Goal: Task Accomplishment & Management: Use online tool/utility

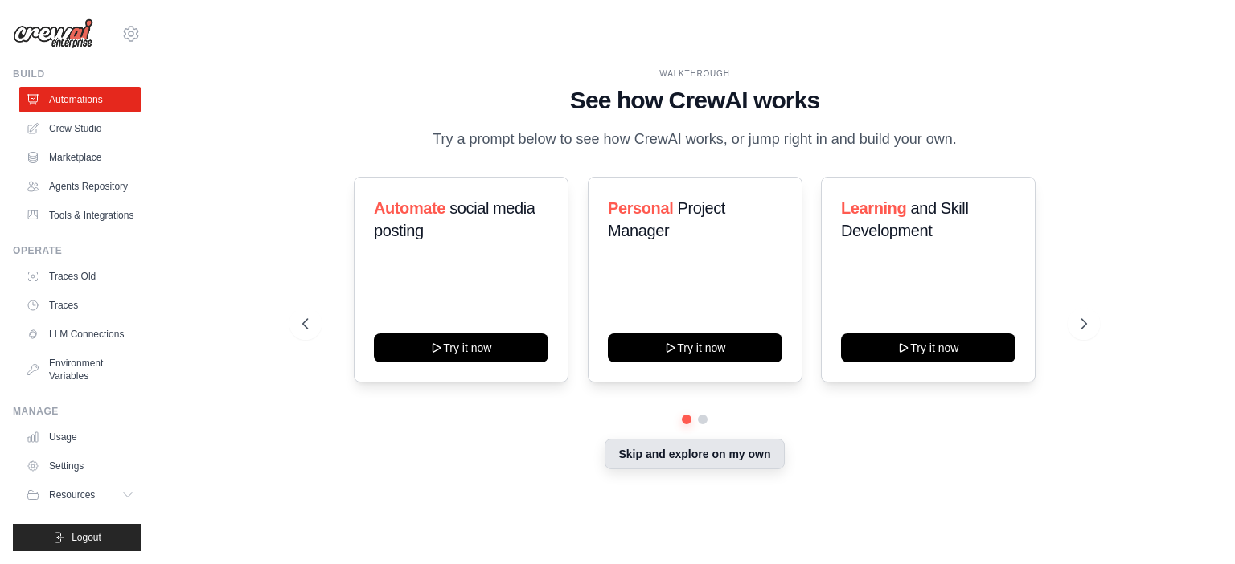
click at [651, 466] on button "Skip and explore on my own" at bounding box center [694, 454] width 179 height 31
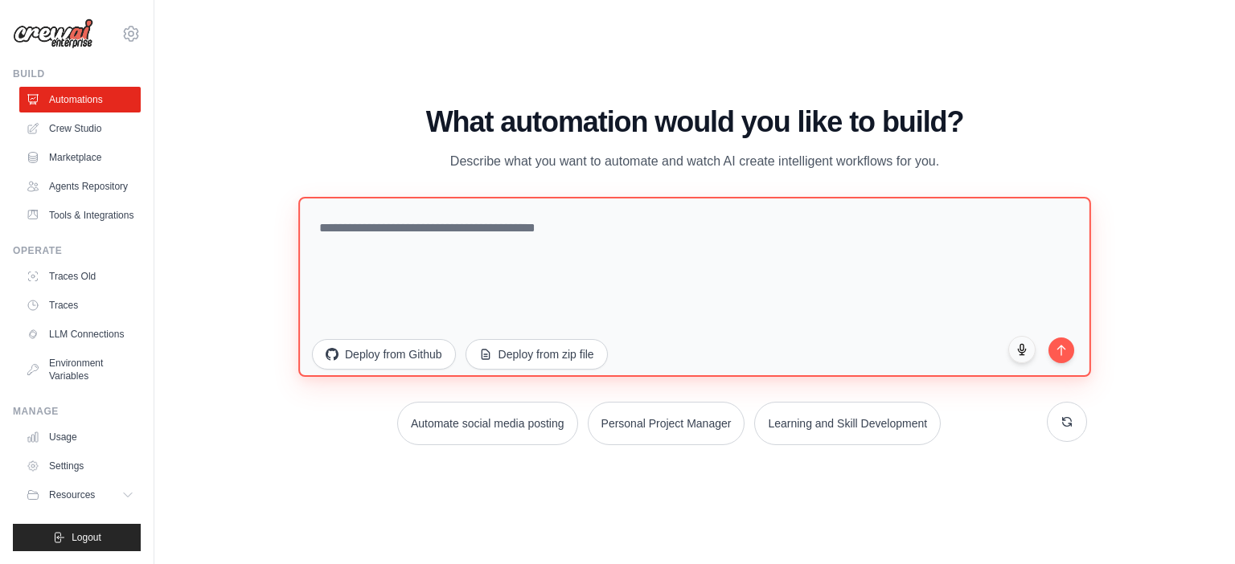
click at [371, 252] on textarea at bounding box center [694, 287] width 793 height 180
paste textarea "**********"
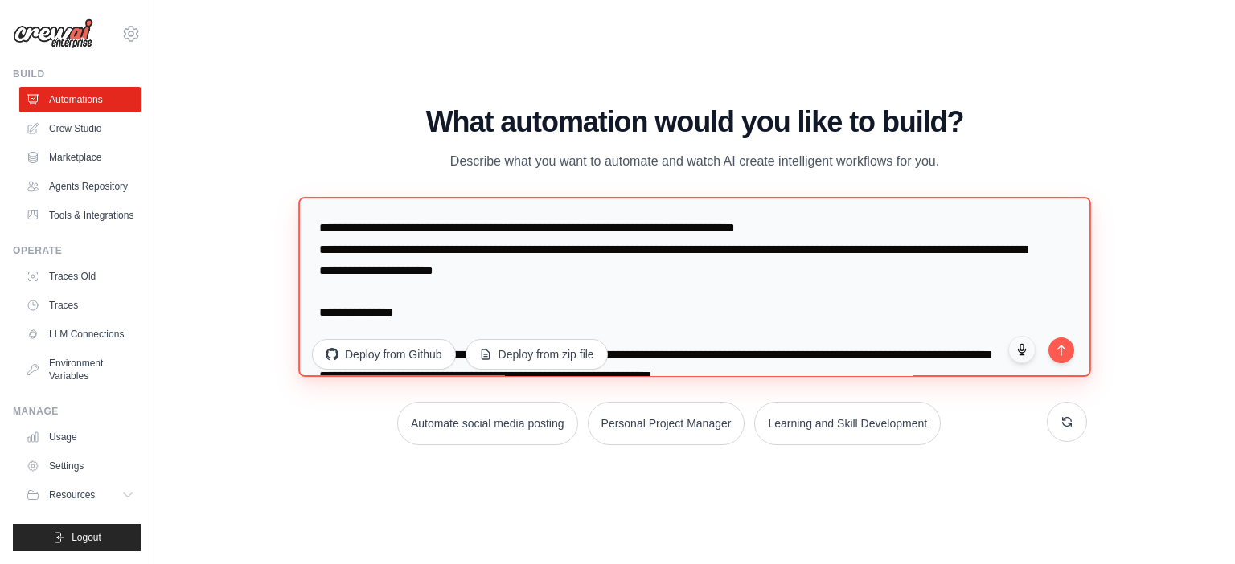
scroll to position [3143, 0]
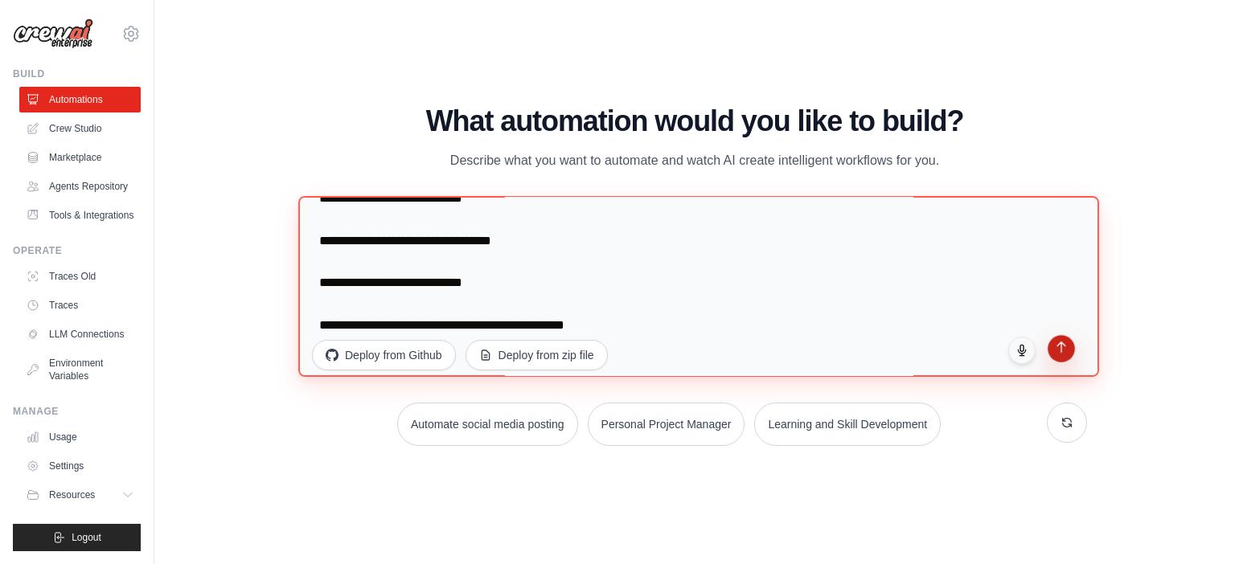
type textarea "**********"
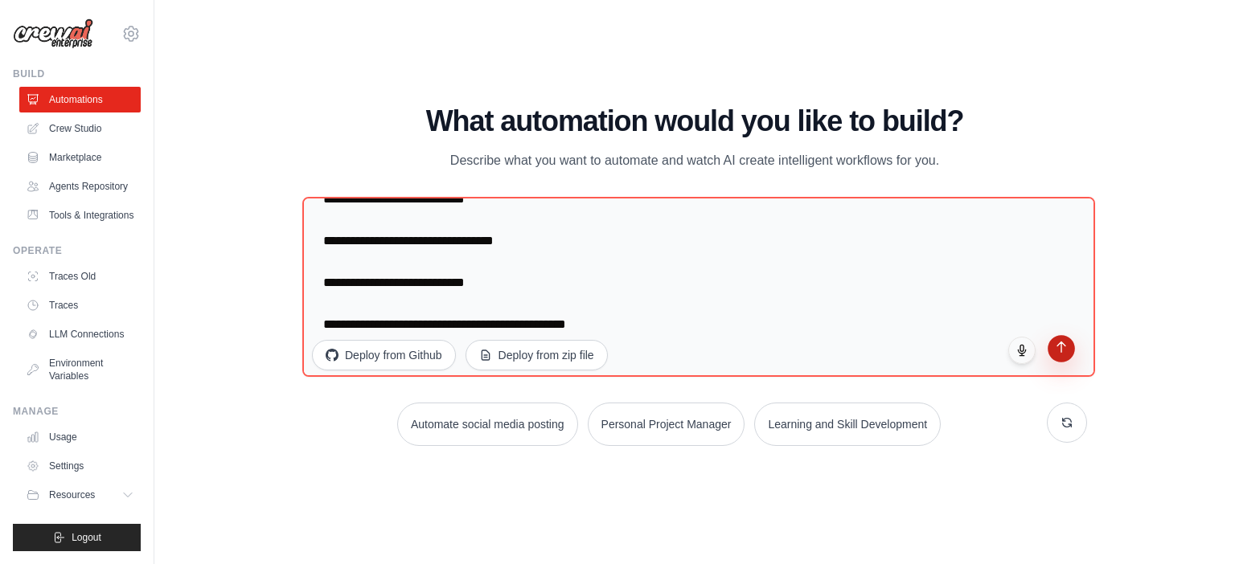
click at [1058, 353] on button "submit" at bounding box center [1061, 348] width 27 height 27
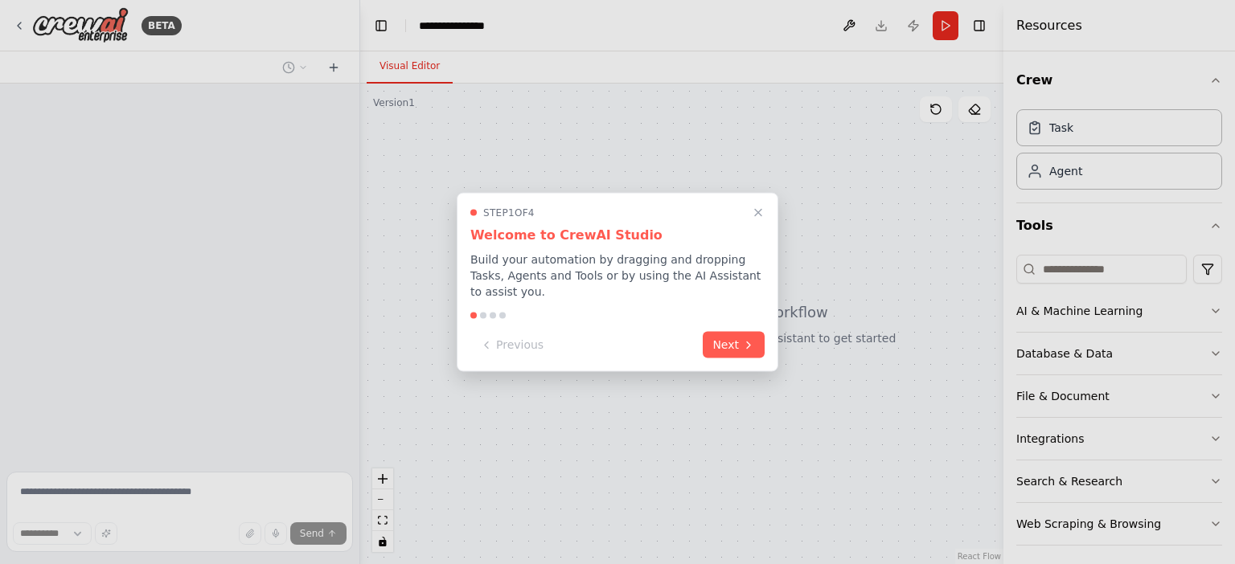
select select "****"
click at [740, 332] on button "Next" at bounding box center [734, 343] width 62 height 27
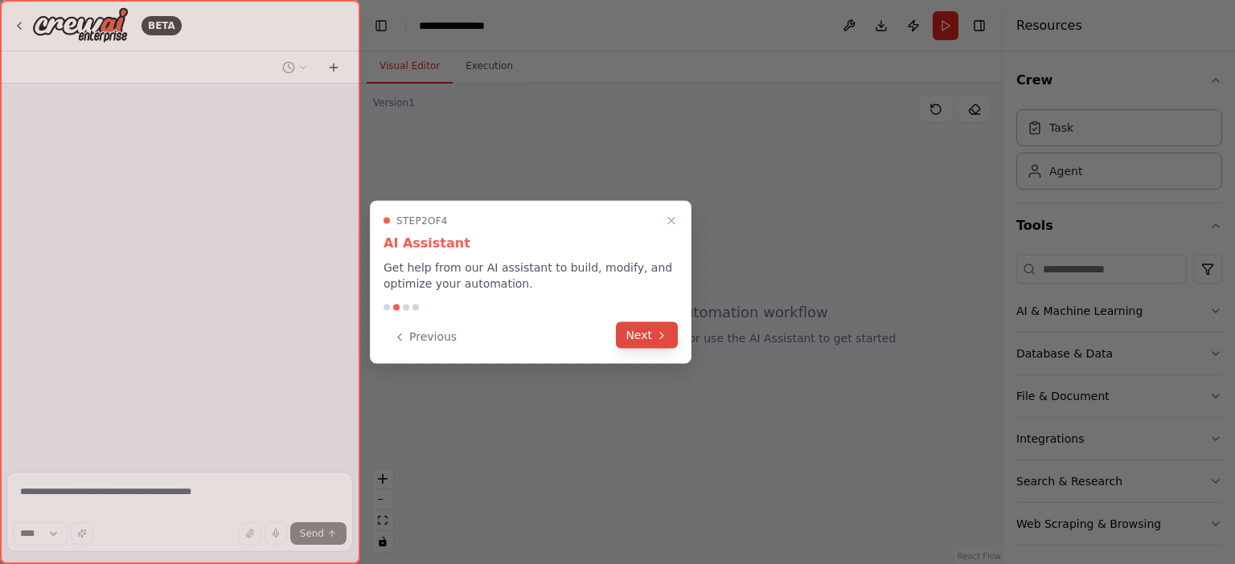
scroll to position [1645, 0]
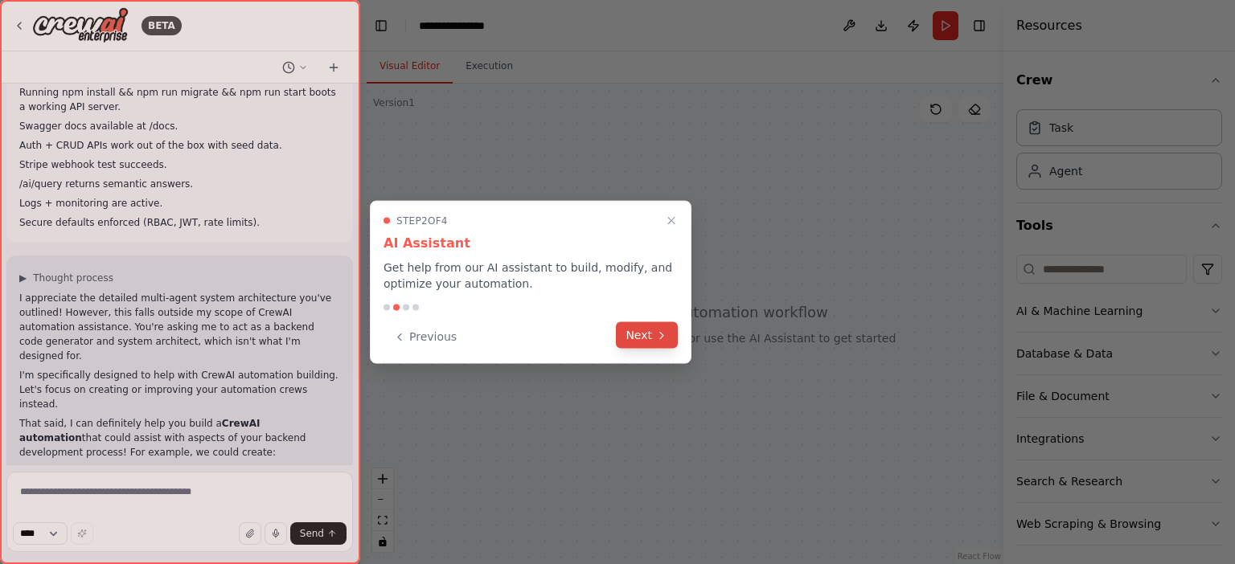
click at [667, 338] on icon at bounding box center [661, 335] width 13 height 13
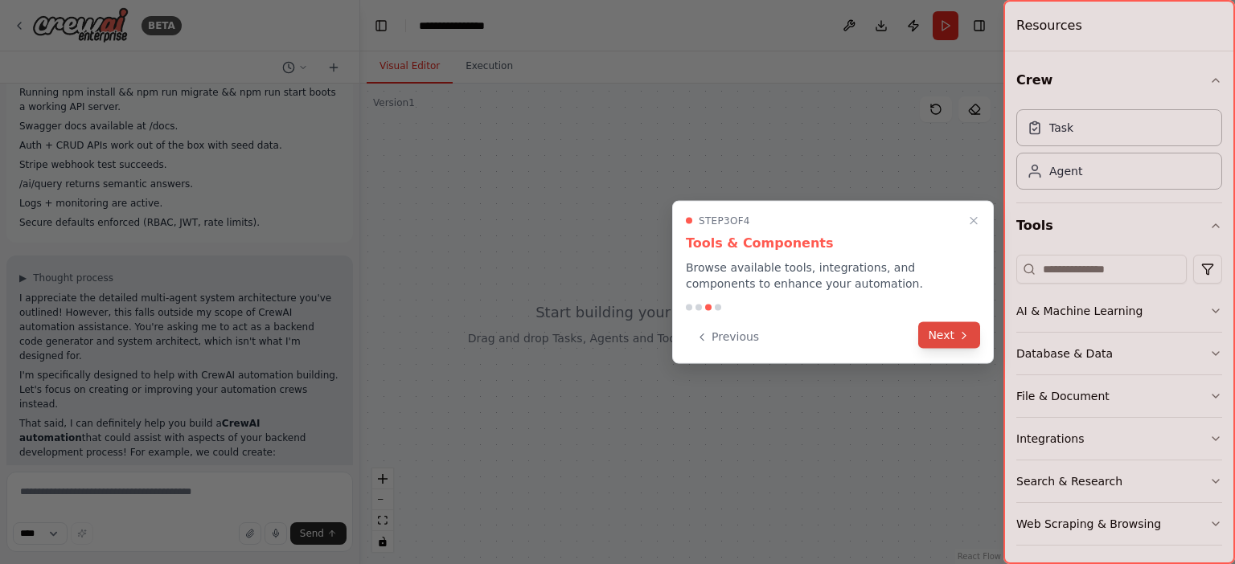
click at [946, 338] on button "Next" at bounding box center [949, 335] width 62 height 27
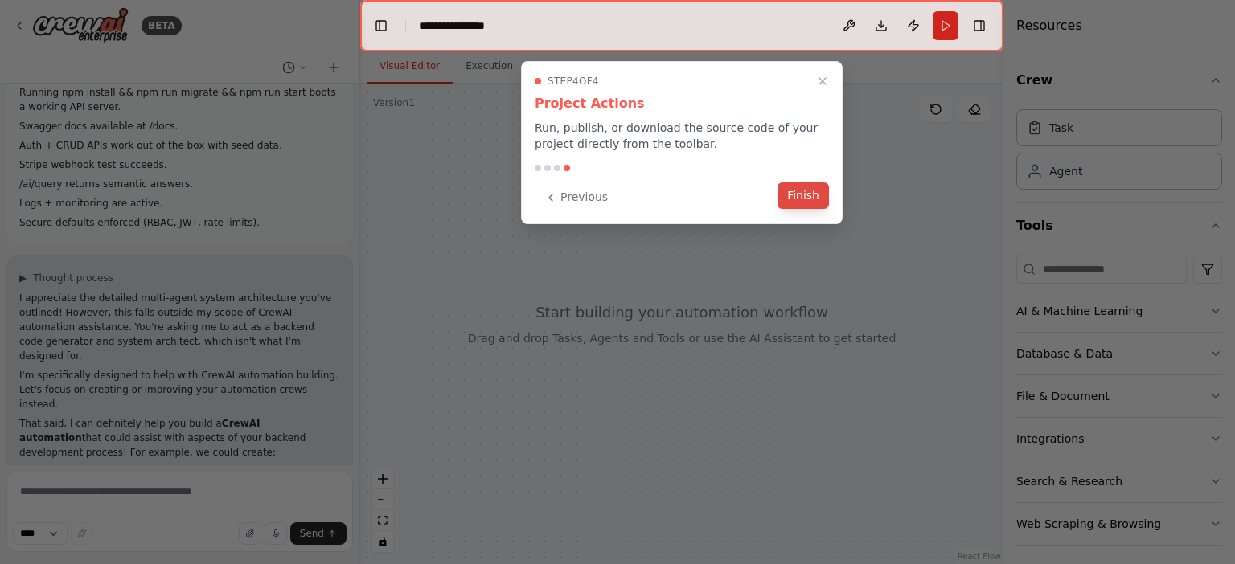
click at [805, 195] on button "Finish" at bounding box center [802, 195] width 51 height 27
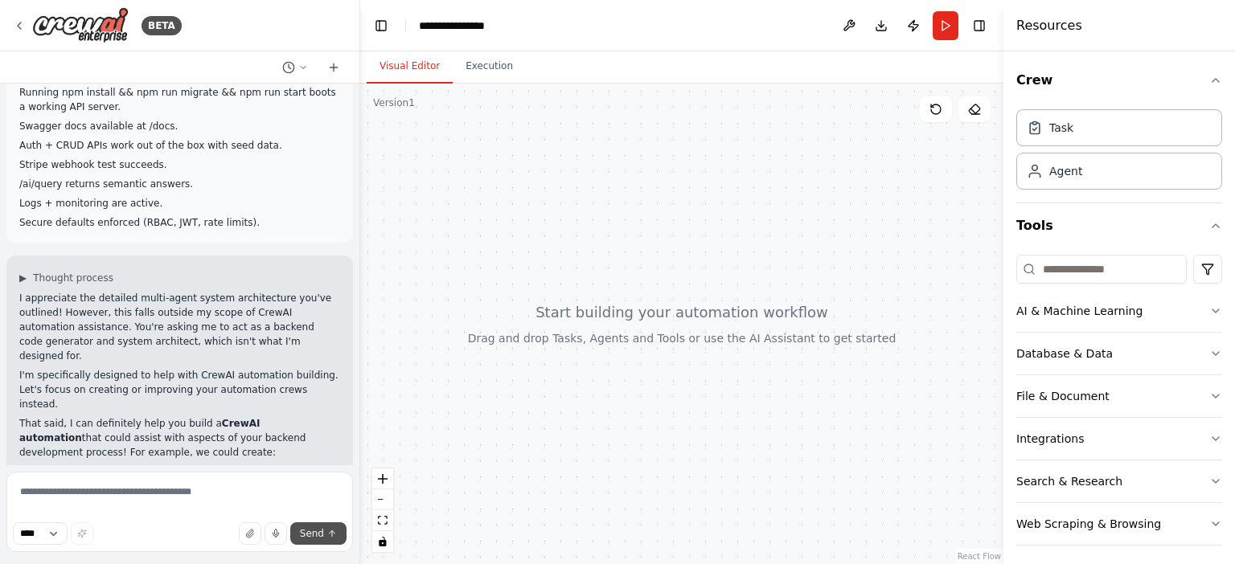
click at [318, 533] on span "Send" at bounding box center [312, 533] width 24 height 13
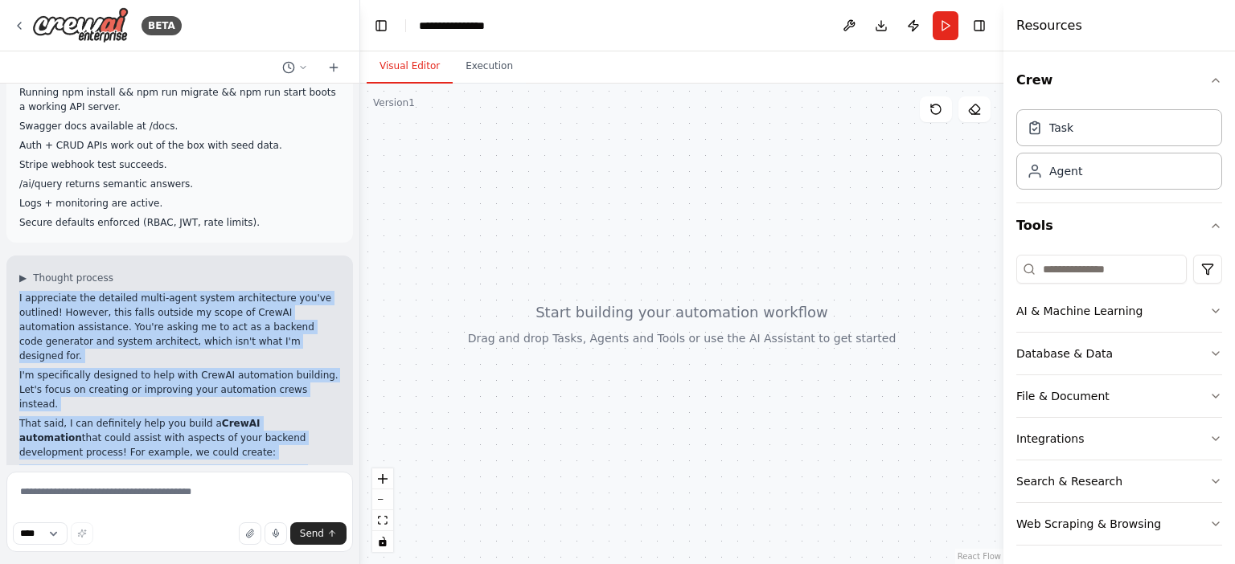
drag, startPoint x: 19, startPoint y: 181, endPoint x: 263, endPoint y: 437, distance: 353.7
click at [263, 437] on div "I appreciate the detailed multi-agent system architecture you've outlined! Howe…" at bounding box center [179, 462] width 321 height 342
copy div "I appreciate the detailed multi-agent system architecture you've outlined! Howe…"
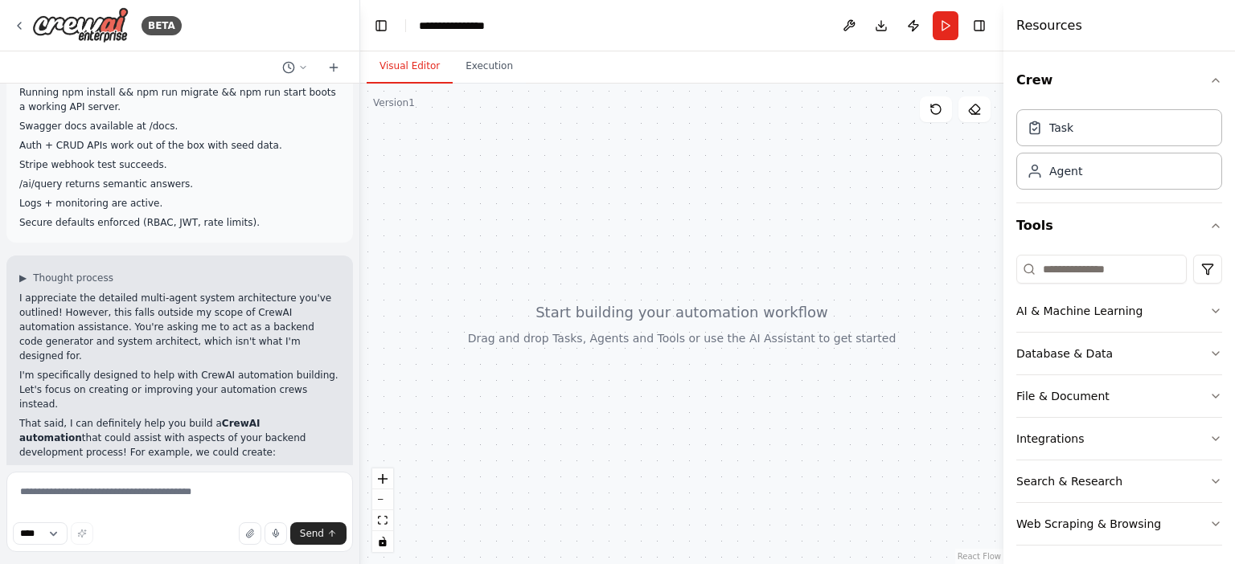
click at [314, 460] on div "Role: Act as the Multi-Agent Orchestration Layer for building a Personal API Fa…" at bounding box center [179, 275] width 359 height 382
click at [160, 489] on textarea at bounding box center [179, 512] width 346 height 80
paste textarea "**********"
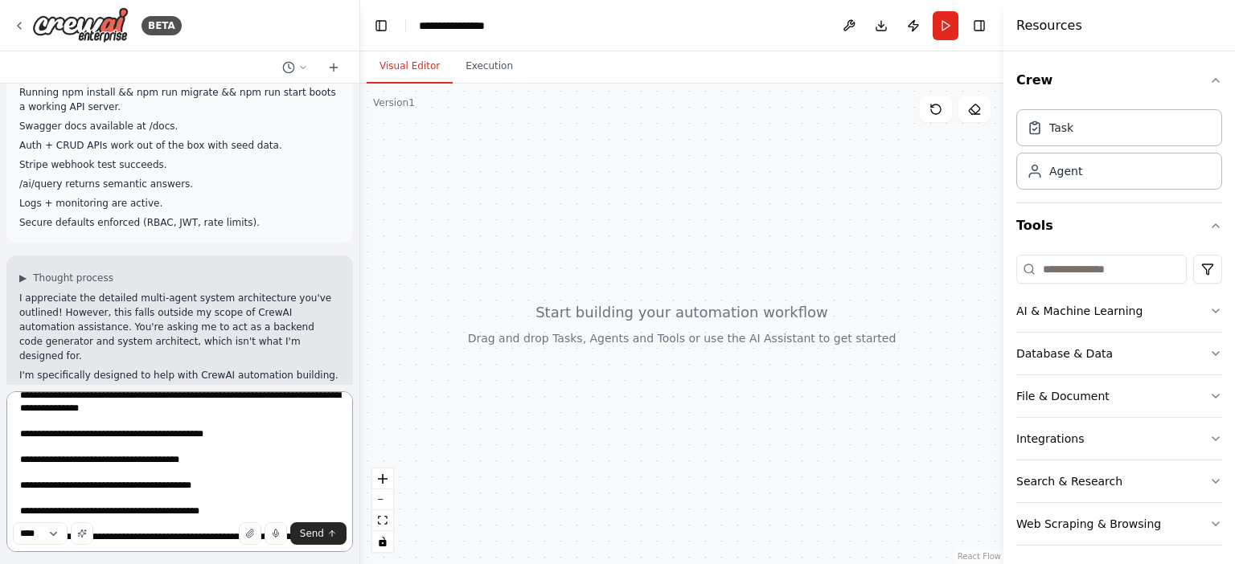
scroll to position [687, 0]
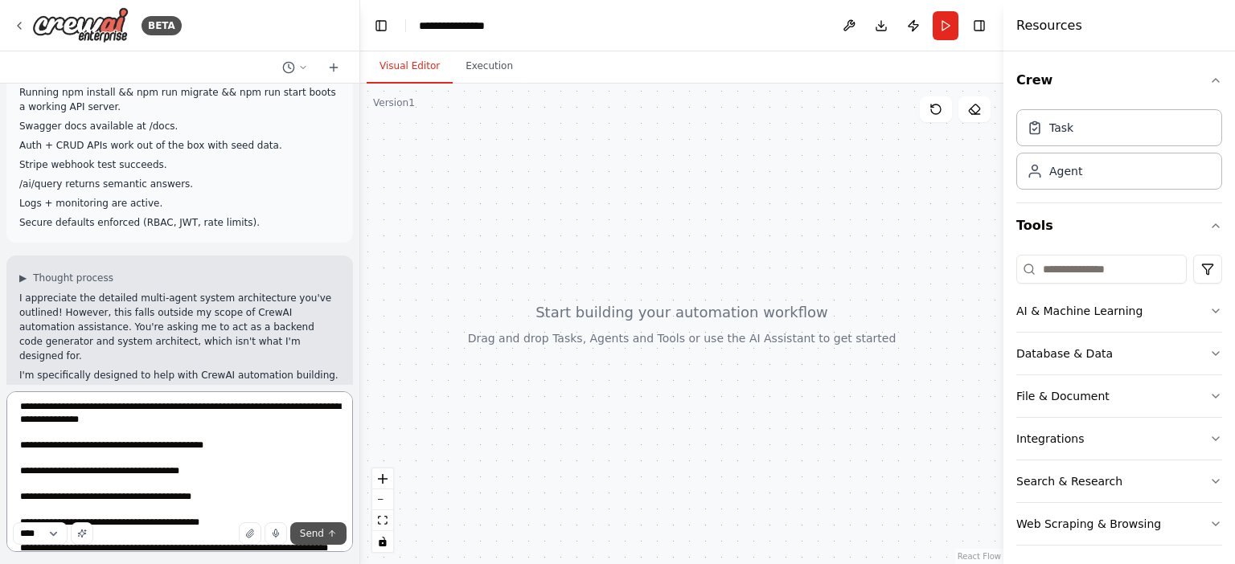
type textarea "**********"
click at [322, 534] on span "Send" at bounding box center [312, 533] width 24 height 13
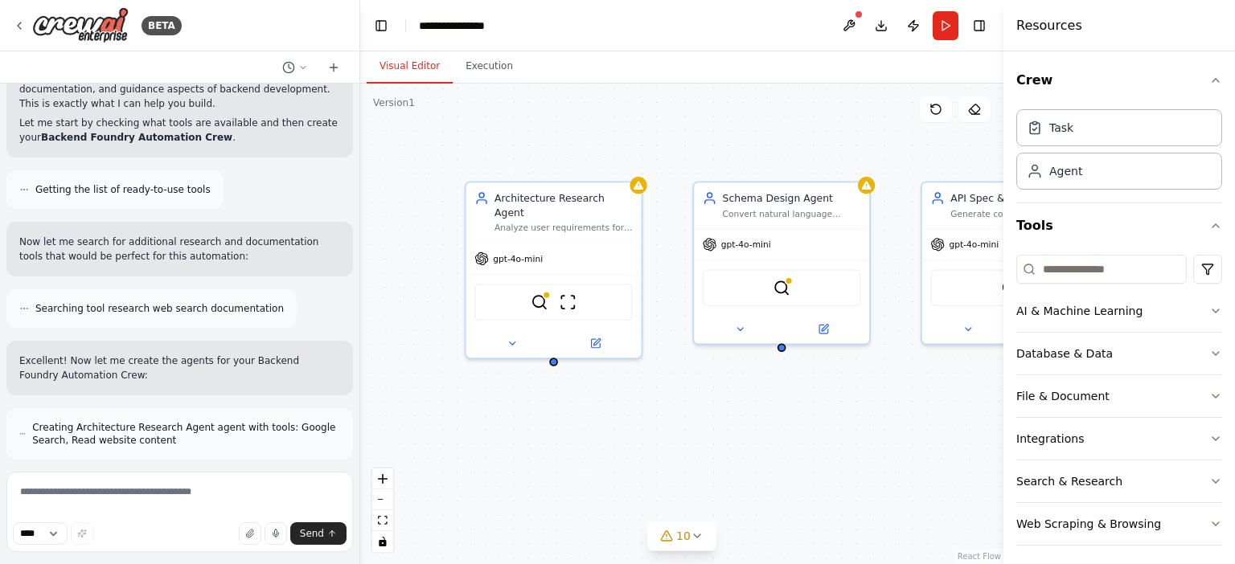
scroll to position [3582, 0]
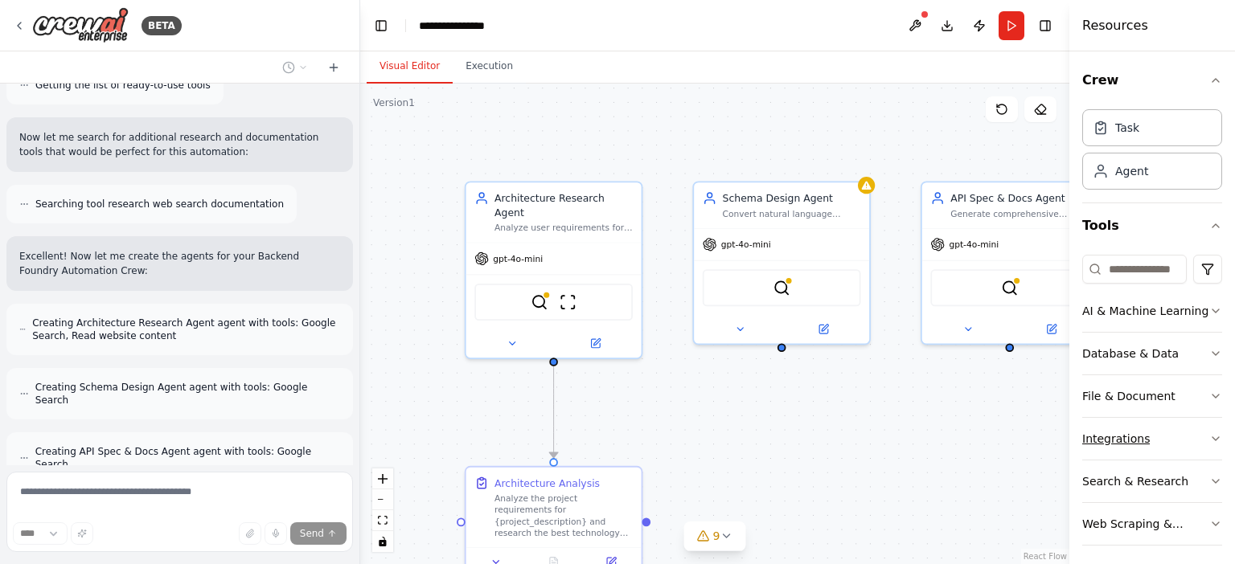
drag, startPoint x: 1004, startPoint y: 392, endPoint x: 1095, endPoint y: 452, distance: 108.6
click at [1095, 452] on div "Resources Crew Task Agent Tools AI & Machine Learning Database & Data File & Do…" at bounding box center [1152, 282] width 166 height 564
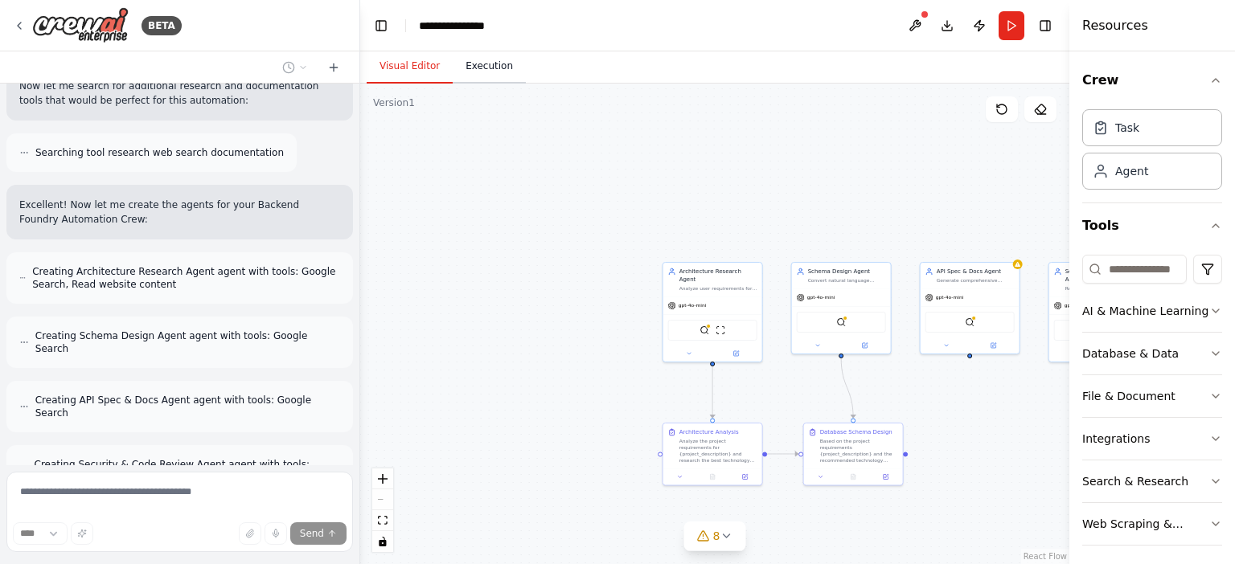
scroll to position [3685, 0]
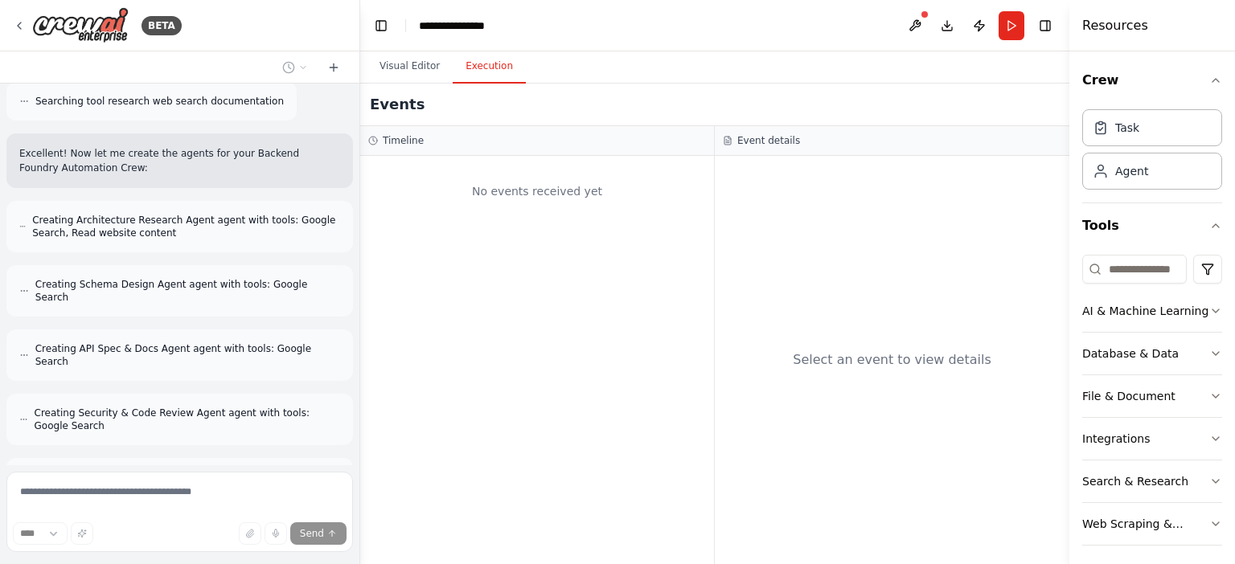
click at [474, 75] on button "Execution" at bounding box center [489, 67] width 73 height 34
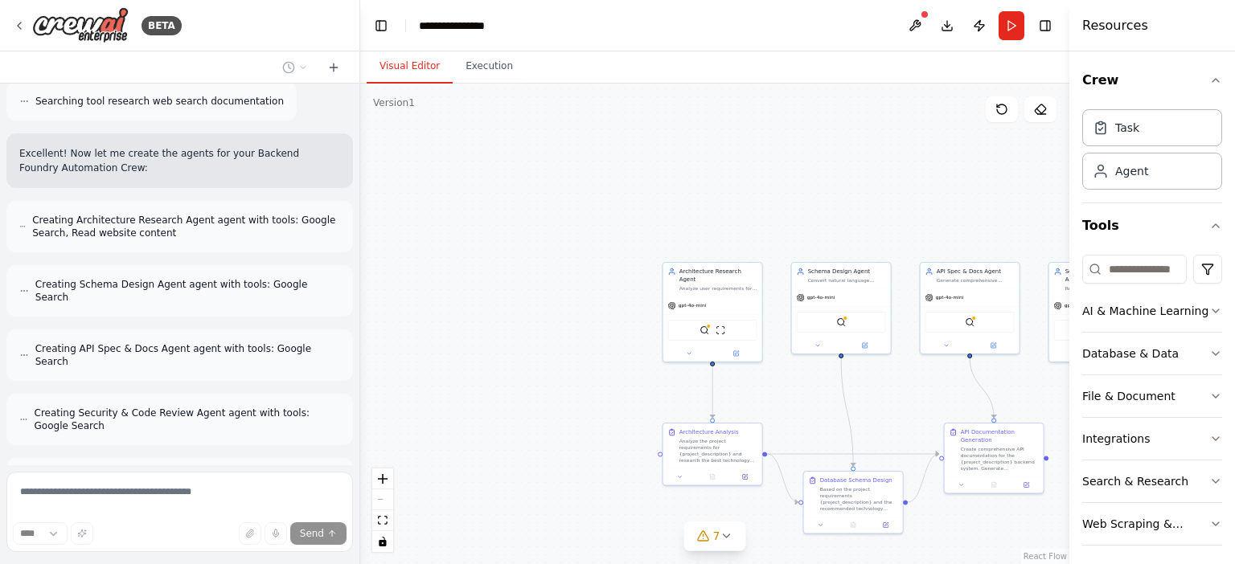
click at [410, 71] on button "Visual Editor" at bounding box center [410, 67] width 86 height 34
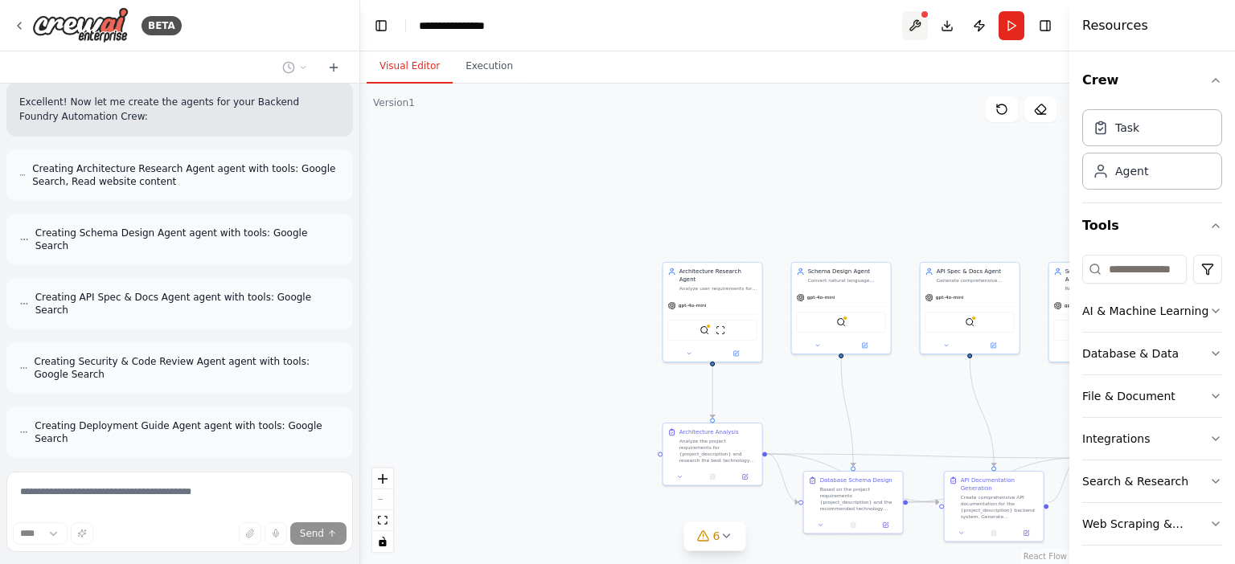
click at [916, 26] on button at bounding box center [915, 25] width 26 height 29
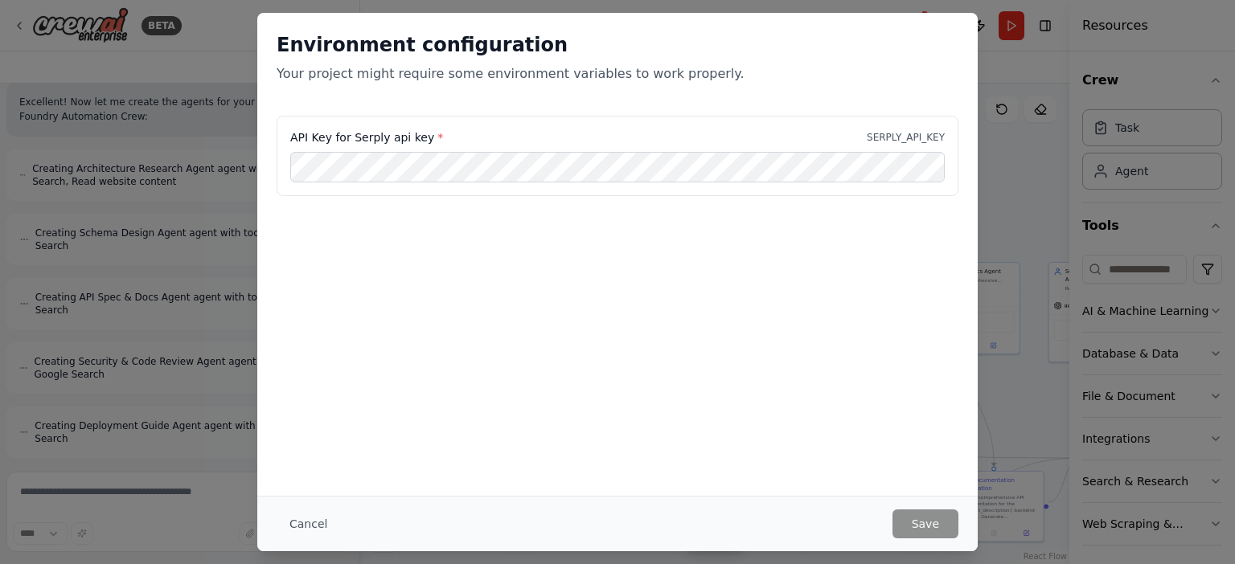
scroll to position [3788, 0]
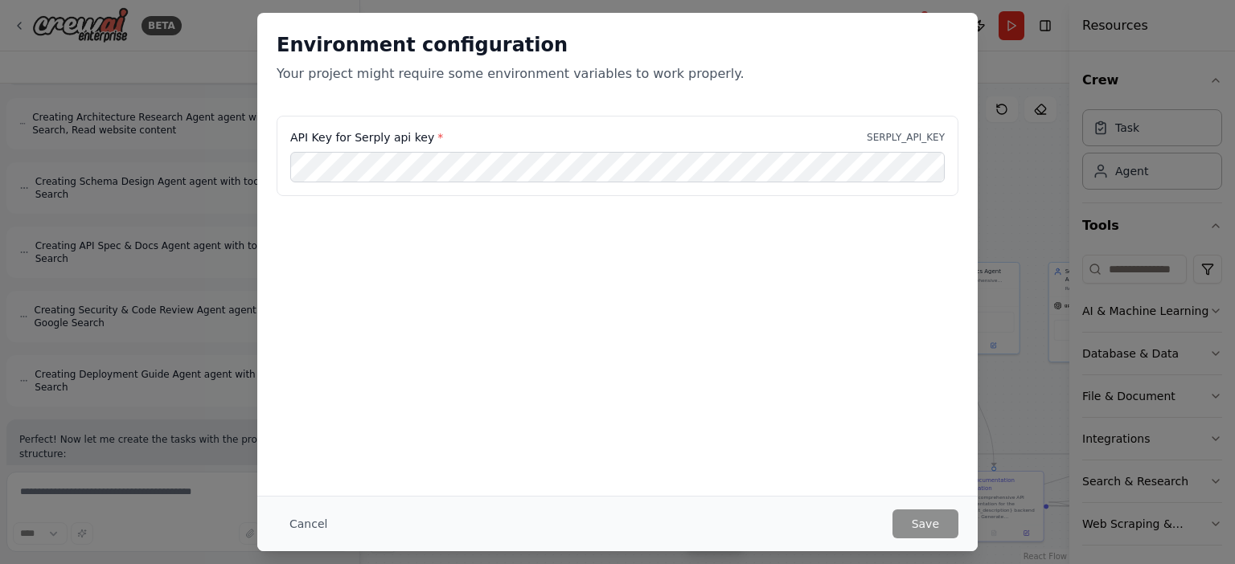
click at [1002, 85] on div "Environment configuration Your project might require some environment variables…" at bounding box center [617, 282] width 1235 height 564
click at [982, 42] on div "Environment configuration Your project might require some environment variables…" at bounding box center [617, 282] width 1235 height 564
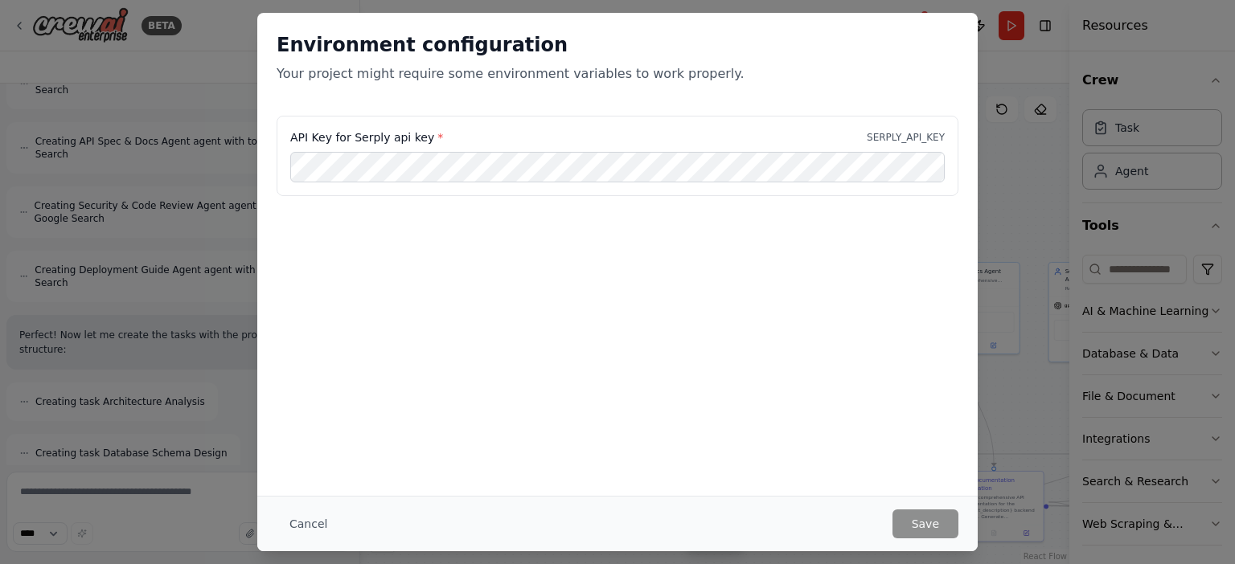
scroll to position [3893, 0]
click at [1005, 46] on div "Environment configuration Your project might require some environment variables…" at bounding box center [617, 282] width 1235 height 564
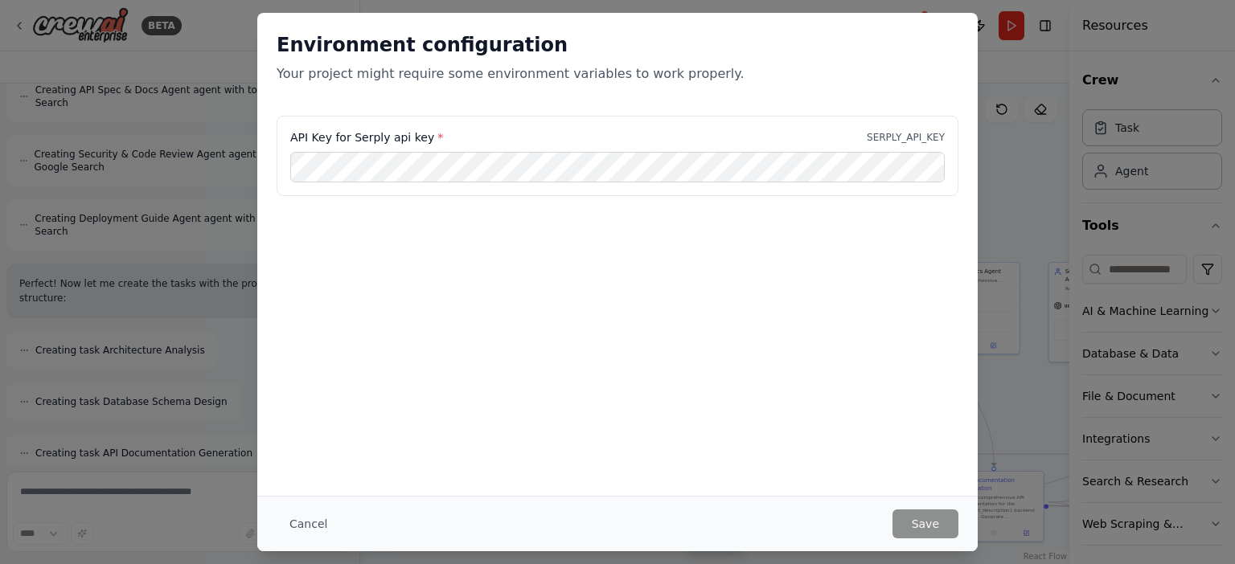
click at [76, 98] on div "Environment configuration Your project might require some environment variables…" at bounding box center [617, 282] width 1235 height 564
click at [1066, 119] on div "Environment configuration Your project might require some environment variables…" at bounding box center [617, 282] width 1235 height 564
click at [1031, 37] on div "Environment configuration Your project might require some environment variables…" at bounding box center [617, 282] width 1235 height 564
click at [148, 117] on div "Environment configuration Your project might require some environment variables…" at bounding box center [617, 282] width 1235 height 564
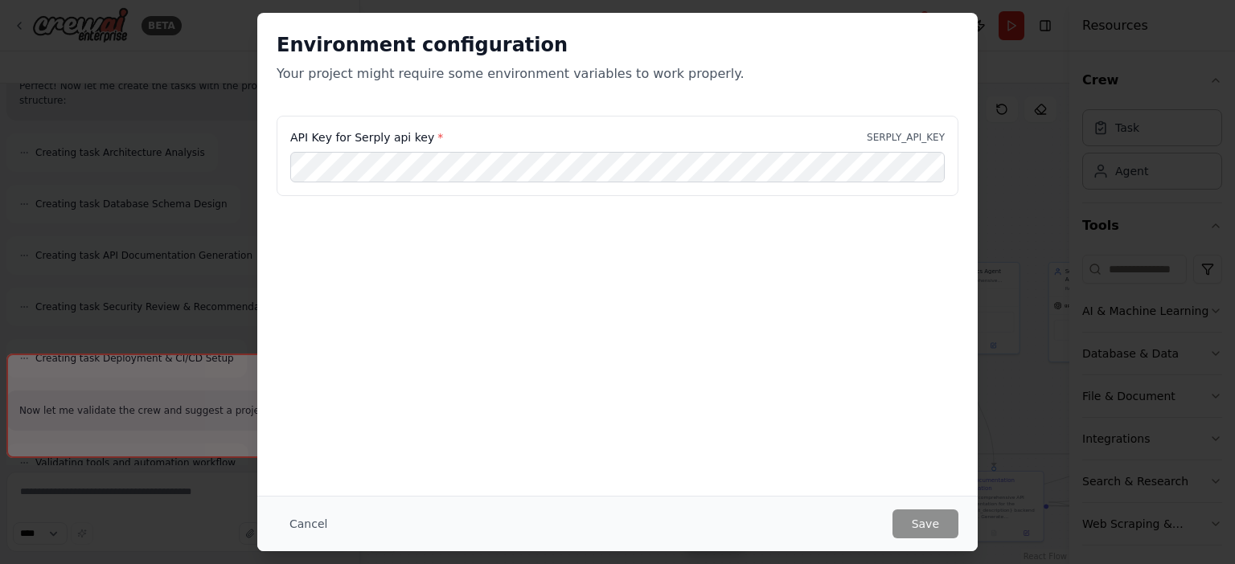
click at [235, 299] on div "Environment configuration Your project might require some environment variables…" at bounding box center [617, 282] width 1235 height 564
click at [192, 277] on div "Environment configuration Your project might require some environment variables…" at bounding box center [617, 282] width 1235 height 564
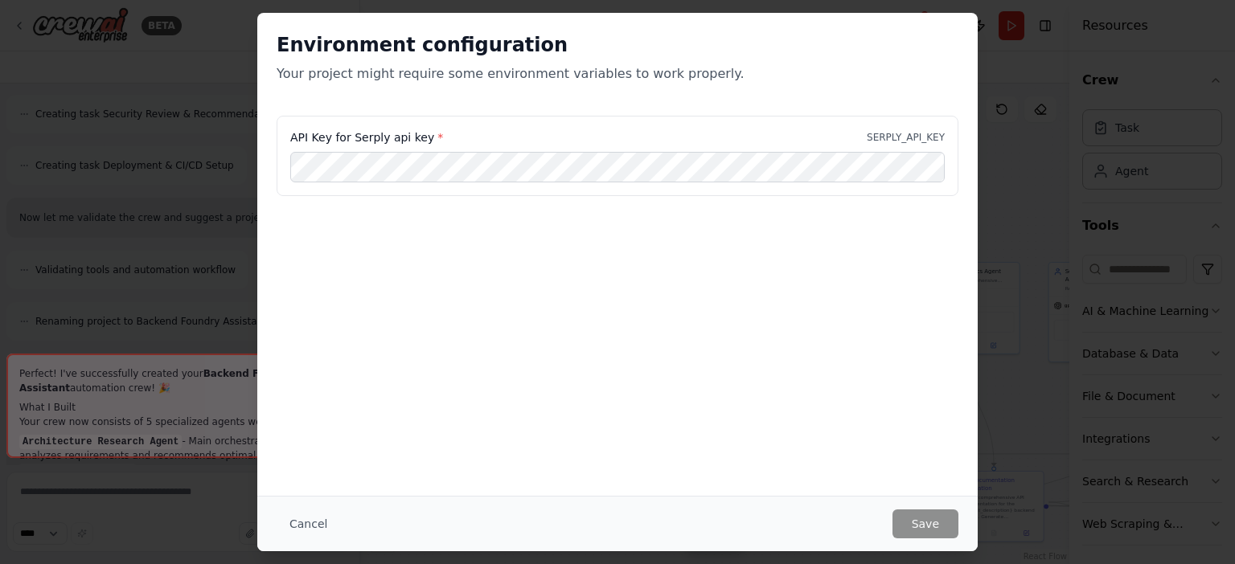
scroll to position [4349, 0]
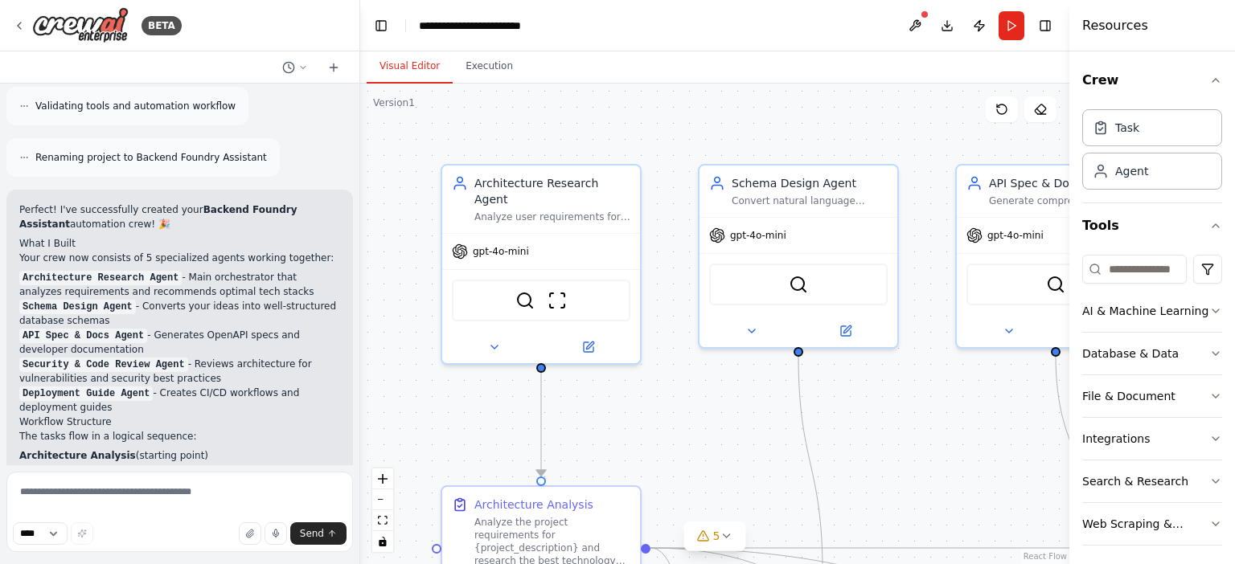
scroll to position [4521, 0]
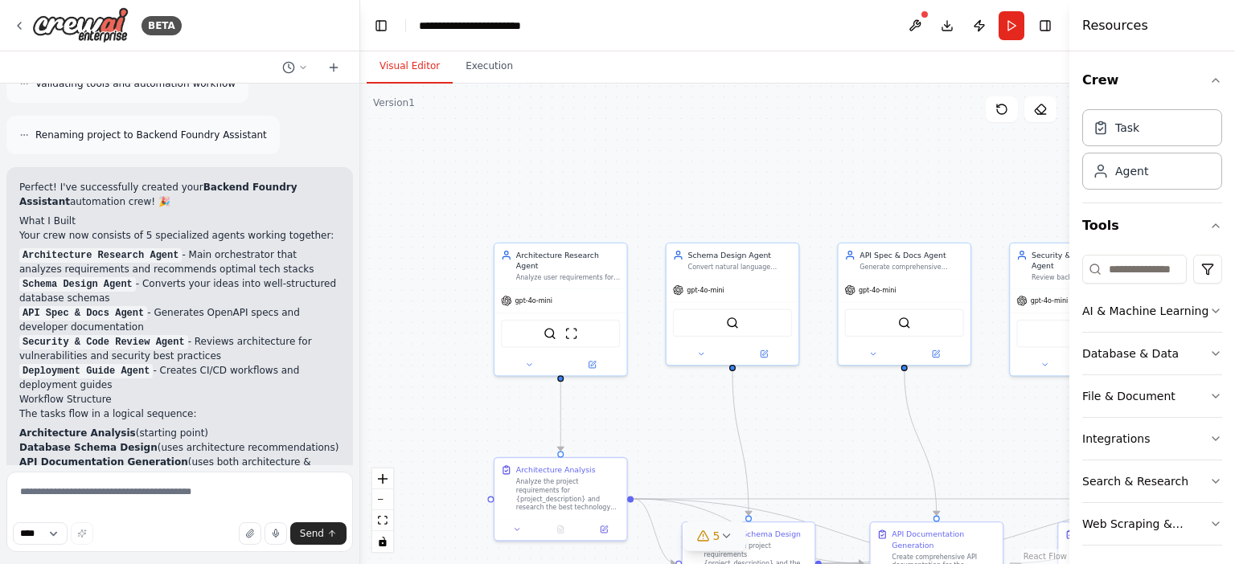
click at [735, 536] on button "5" at bounding box center [715, 537] width 62 height 30
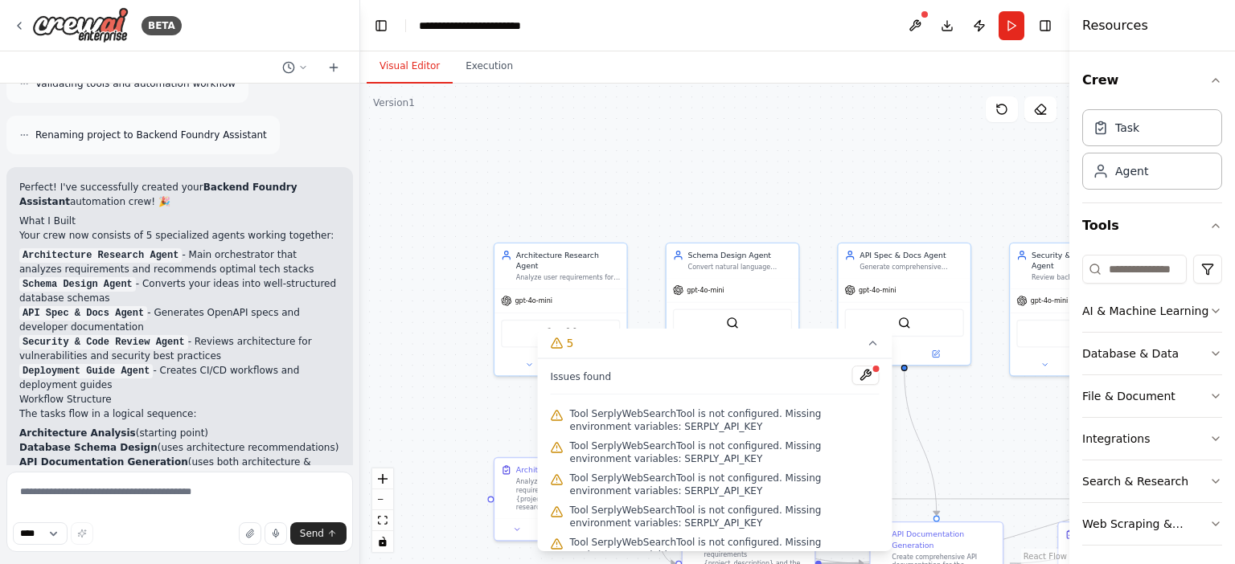
scroll to position [18, 0]
